Goal: Task Accomplishment & Management: Manage account settings

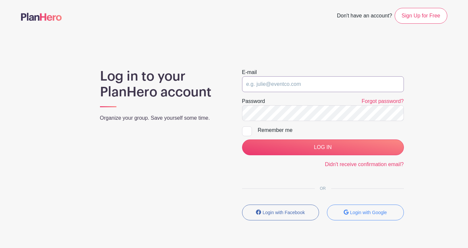
click at [307, 82] on input "email" at bounding box center [323, 84] width 162 height 16
type input "[EMAIL_ADDRESS][DOMAIN_NAME]"
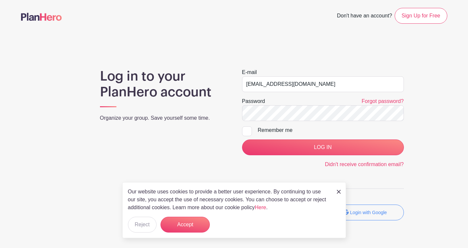
click at [339, 191] on img at bounding box center [339, 192] width 4 height 4
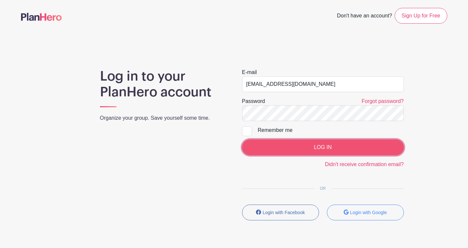
click at [305, 144] on input "LOG IN" at bounding box center [323, 148] width 162 height 16
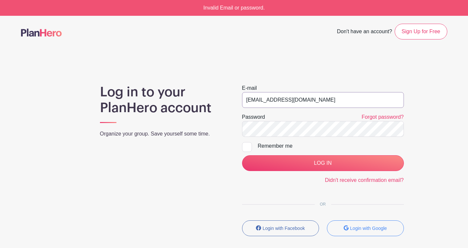
click at [293, 101] on input "[EMAIL_ADDRESS][DOMAIN_NAME]" at bounding box center [323, 100] width 162 height 16
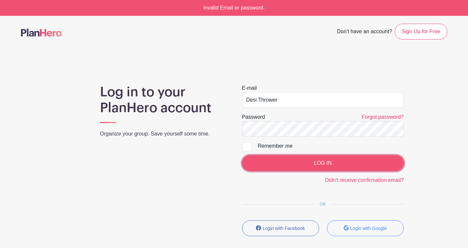
click at [297, 169] on input "LOG IN" at bounding box center [323, 163] width 162 height 16
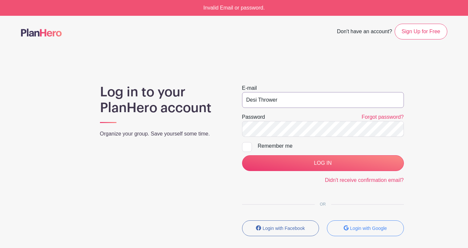
click at [280, 99] on input "Desi Thrower" at bounding box center [323, 100] width 162 height 16
drag, startPoint x: 280, startPoint y: 99, endPoint x: 254, endPoint y: 100, distance: 26.0
click at [254, 100] on input "Desi Thrower" at bounding box center [323, 100] width 162 height 16
drag, startPoint x: 254, startPoint y: 100, endPoint x: 245, endPoint y: 100, distance: 9.5
click at [245, 100] on input "Desi Thrower" at bounding box center [323, 100] width 162 height 16
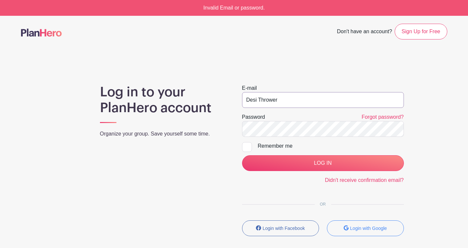
click at [246, 100] on input "Desi Thrower" at bounding box center [323, 100] width 162 height 16
drag, startPoint x: 246, startPoint y: 100, endPoint x: 289, endPoint y: 100, distance: 43.8
click at [289, 100] on input "Desi Thrower" at bounding box center [323, 100] width 162 height 16
type input "[EMAIL_ADDRESS][DOMAIN_NAME]"
click at [283, 74] on main "Don't have an account? Sign Up for Free Log in to your PlanHero account Organiz…" at bounding box center [234, 149] width 468 height 267
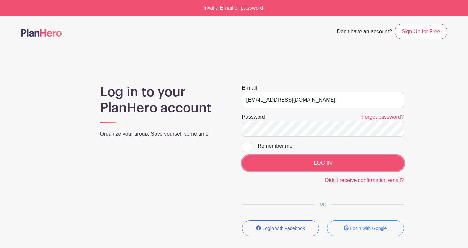
click at [319, 162] on input "LOG IN" at bounding box center [323, 163] width 162 height 16
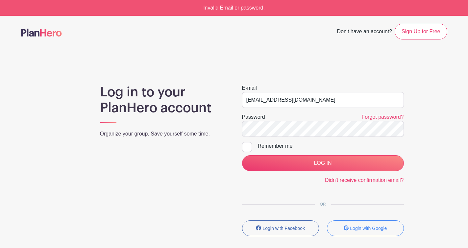
scroll to position [0, 0]
